Goal: Task Accomplishment & Management: Use online tool/utility

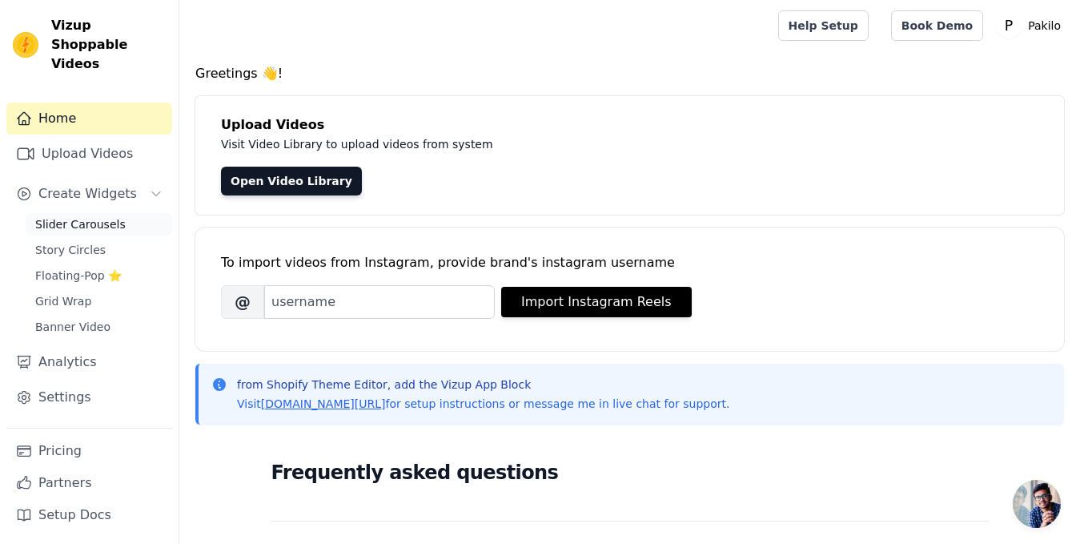
click at [71, 216] on span "Slider Carousels" at bounding box center [80, 224] width 90 height 16
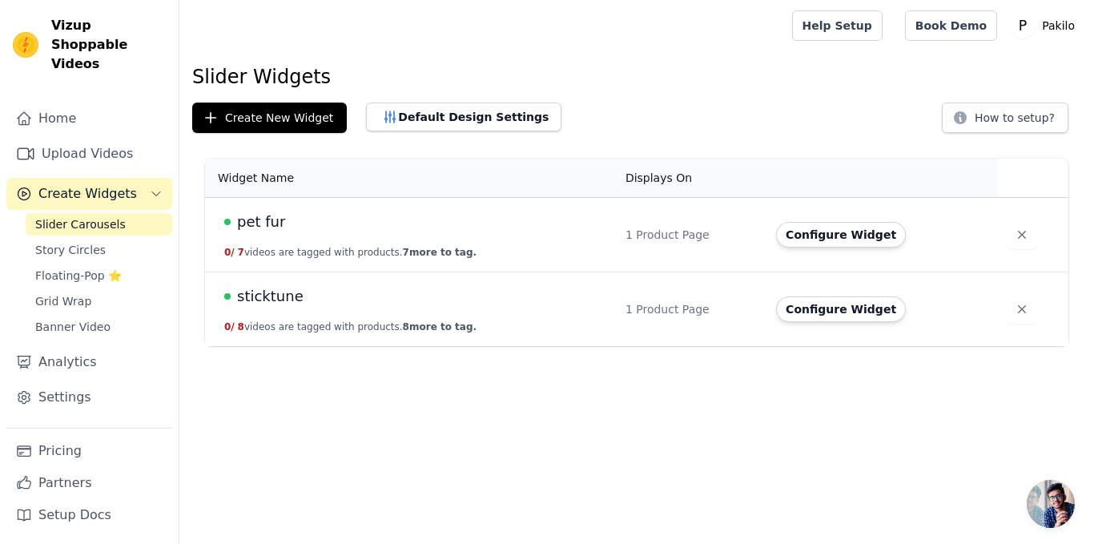
click at [655, 246] on td "1 Product Page" at bounding box center [691, 235] width 151 height 74
click at [852, 237] on button "Configure Widget" at bounding box center [841, 235] width 130 height 26
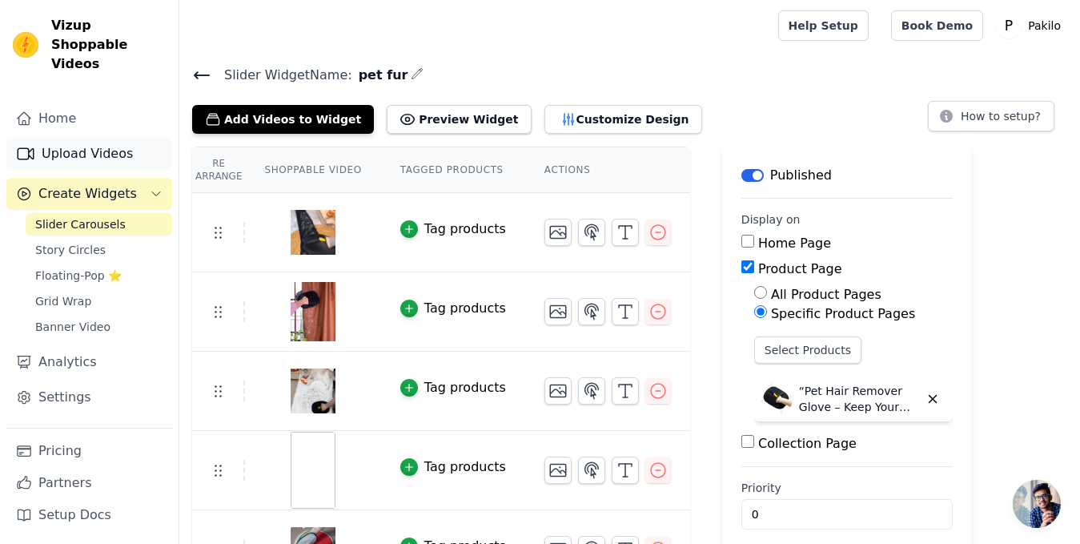
click at [62, 138] on link "Upload Videos" at bounding box center [89, 154] width 166 height 32
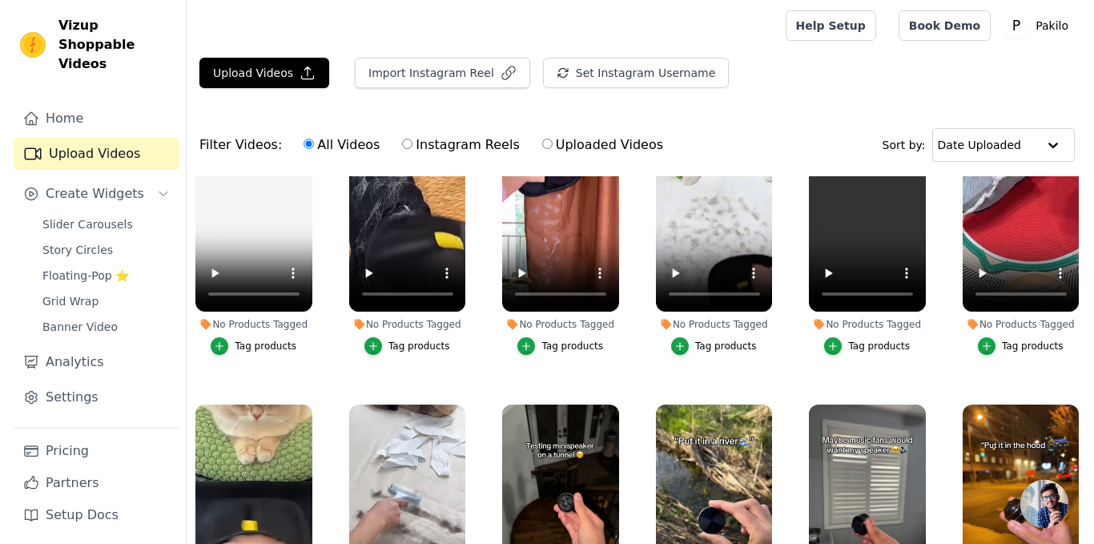
scroll to position [240, 0]
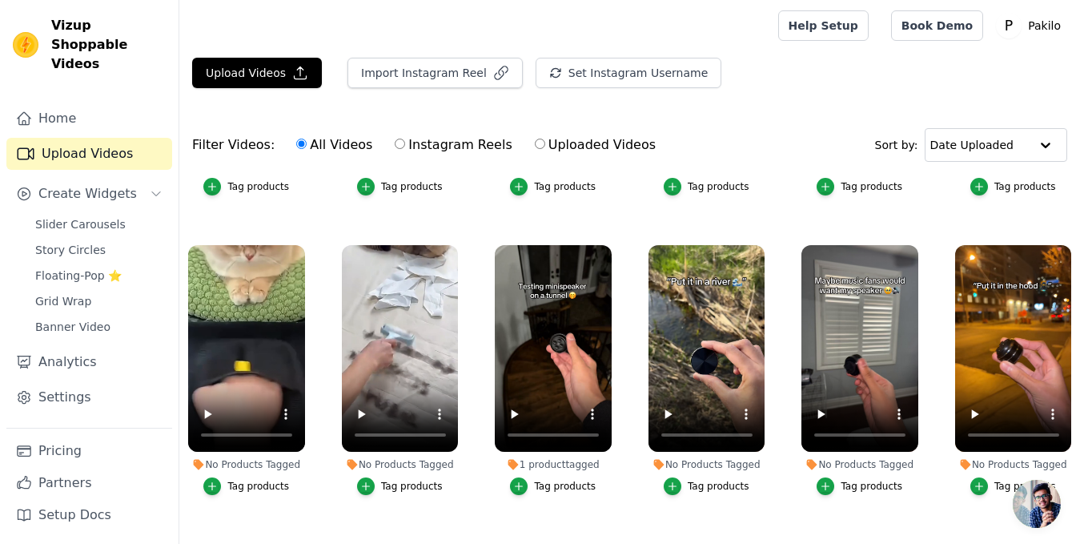
click at [184, 221] on ul "No Products Tagged Tag products No Products Tagged Tag products No Products Tag…" at bounding box center [629, 422] width 901 height 492
click at [524, 19] on div at bounding box center [475, 25] width 567 height 51
click at [1007, 21] on icon "P" at bounding box center [1009, 26] width 26 height 26
click at [59, 213] on link "Slider Carousels" at bounding box center [99, 224] width 147 height 22
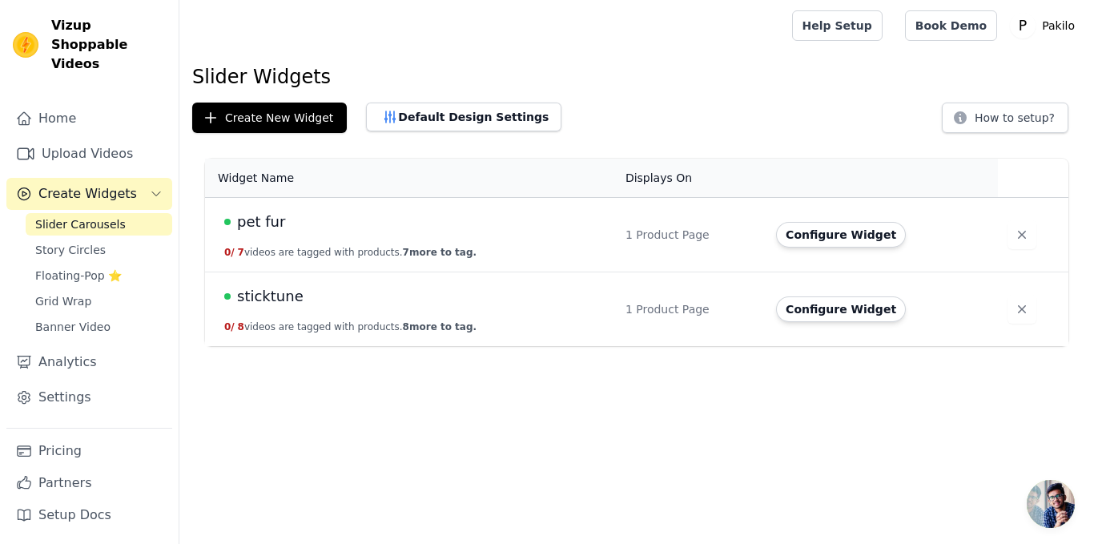
click at [344, 50] on div at bounding box center [482, 25] width 580 height 51
